Goal: Task Accomplishment & Management: Complete application form

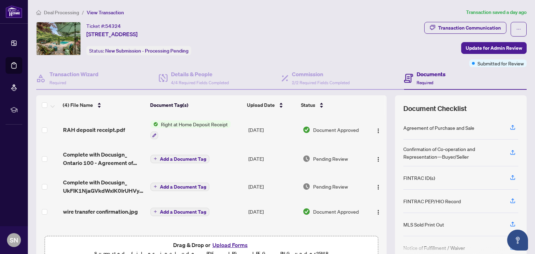
click at [219, 244] on button "Upload Forms" at bounding box center [229, 245] width 39 height 9
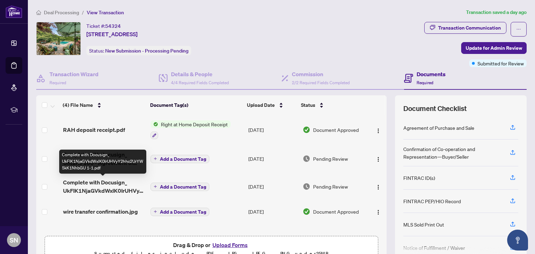
click at [91, 187] on span "Complete with Docusign_ UkFIK1NjaGVkdWxlK0IrUHVyY2hhc2UrYW5kK1NhbGU 1-1.pdf" at bounding box center [104, 186] width 82 height 17
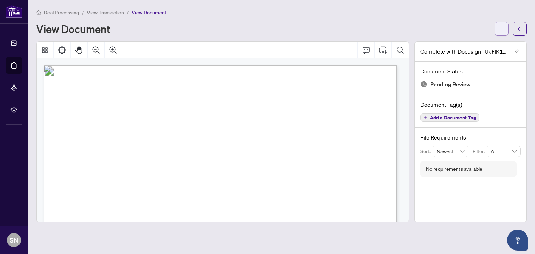
click at [499, 28] on icon "ellipsis" at bounding box center [501, 28] width 5 height 5
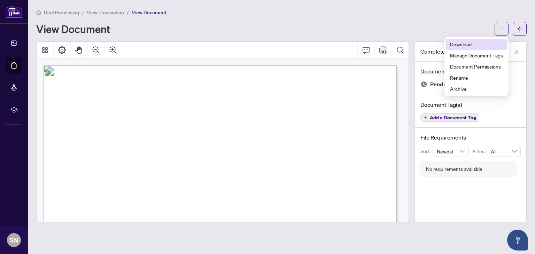
click at [476, 44] on span "Download" at bounding box center [476, 44] width 53 height 8
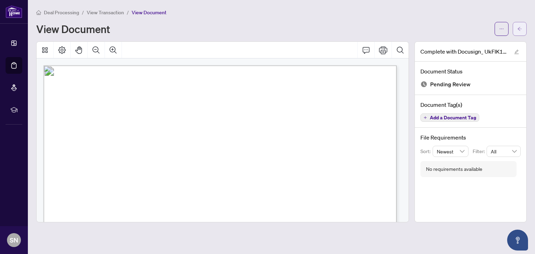
click at [516, 25] on button "button" at bounding box center [519, 29] width 14 height 14
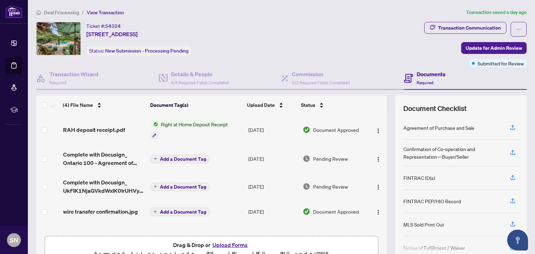
click at [230, 244] on button "Upload Forms" at bounding box center [229, 245] width 39 height 9
click at [220, 244] on button "Upload Forms" at bounding box center [229, 245] width 39 height 9
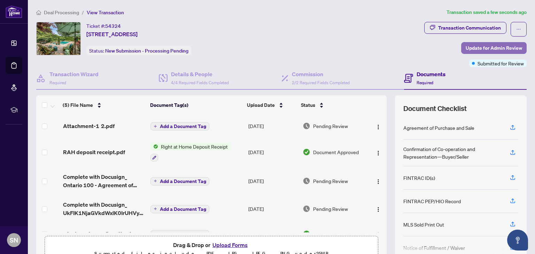
click at [484, 46] on span "Update for Admin Review" at bounding box center [493, 47] width 56 height 11
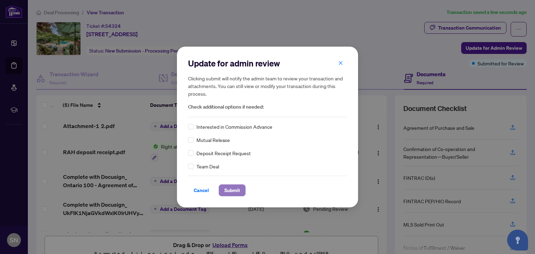
click at [226, 188] on span "Submit" at bounding box center [232, 190] width 16 height 11
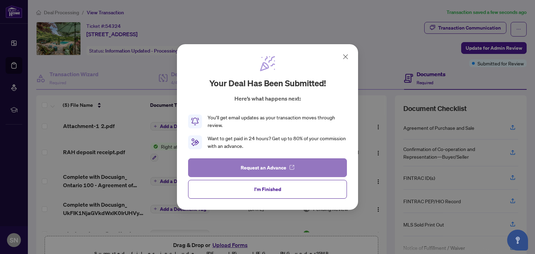
click at [260, 176] on button "Request an Advance" at bounding box center [267, 167] width 159 height 19
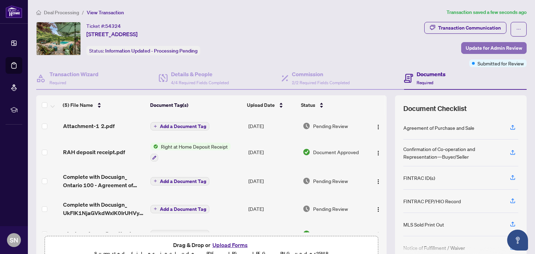
click at [475, 48] on span "Update for Admin Review" at bounding box center [493, 47] width 56 height 11
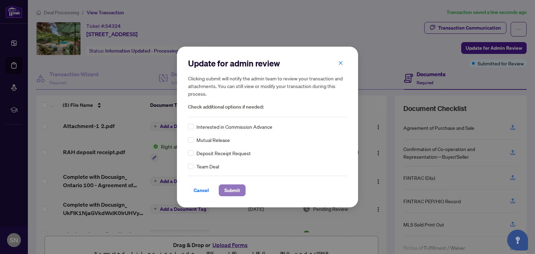
click at [229, 190] on span "Submit" at bounding box center [232, 190] width 16 height 11
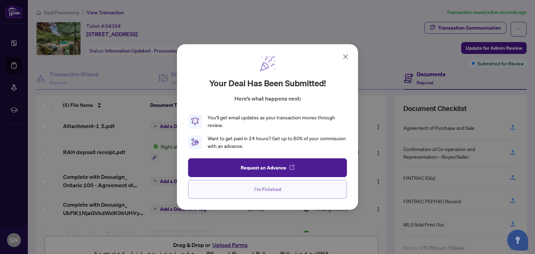
click at [263, 188] on span "I'm Finished" at bounding box center [267, 189] width 27 height 11
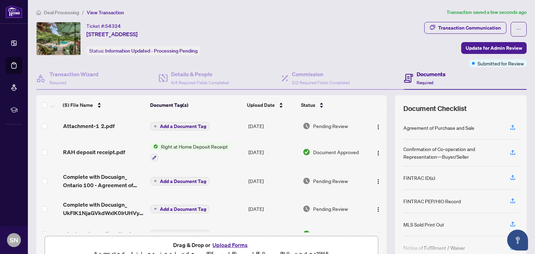
click at [82, 126] on span "Attachment-1 2.pdf" at bounding box center [89, 126] width 52 height 8
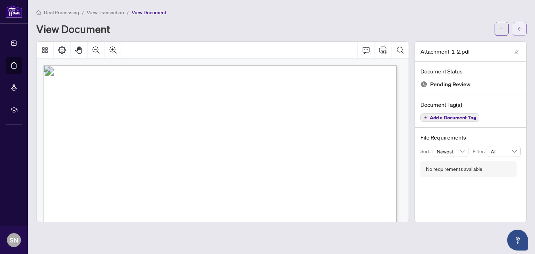
click at [519, 28] on icon "arrow-left" at bounding box center [519, 28] width 5 height 5
